Goal: Navigation & Orientation: Go to known website

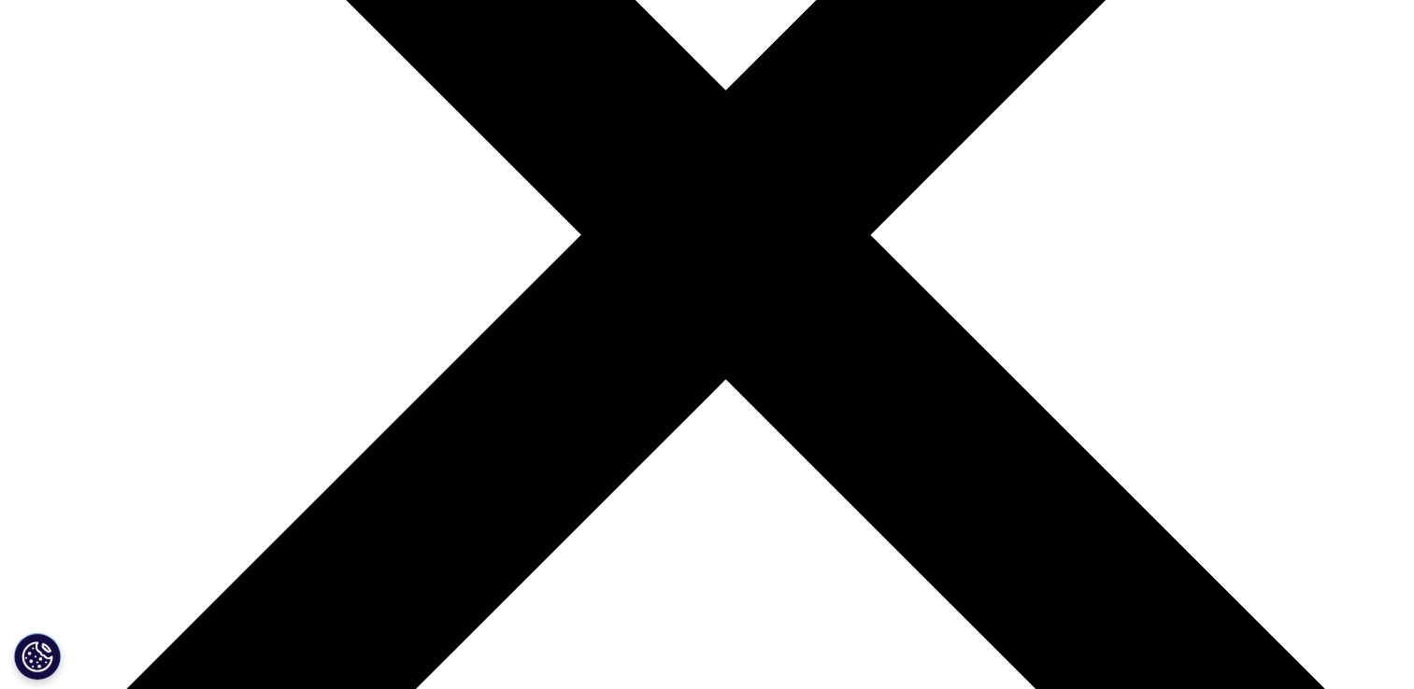
scroll to position [2403, 0]
